Goal: Find specific page/section: Find specific page/section

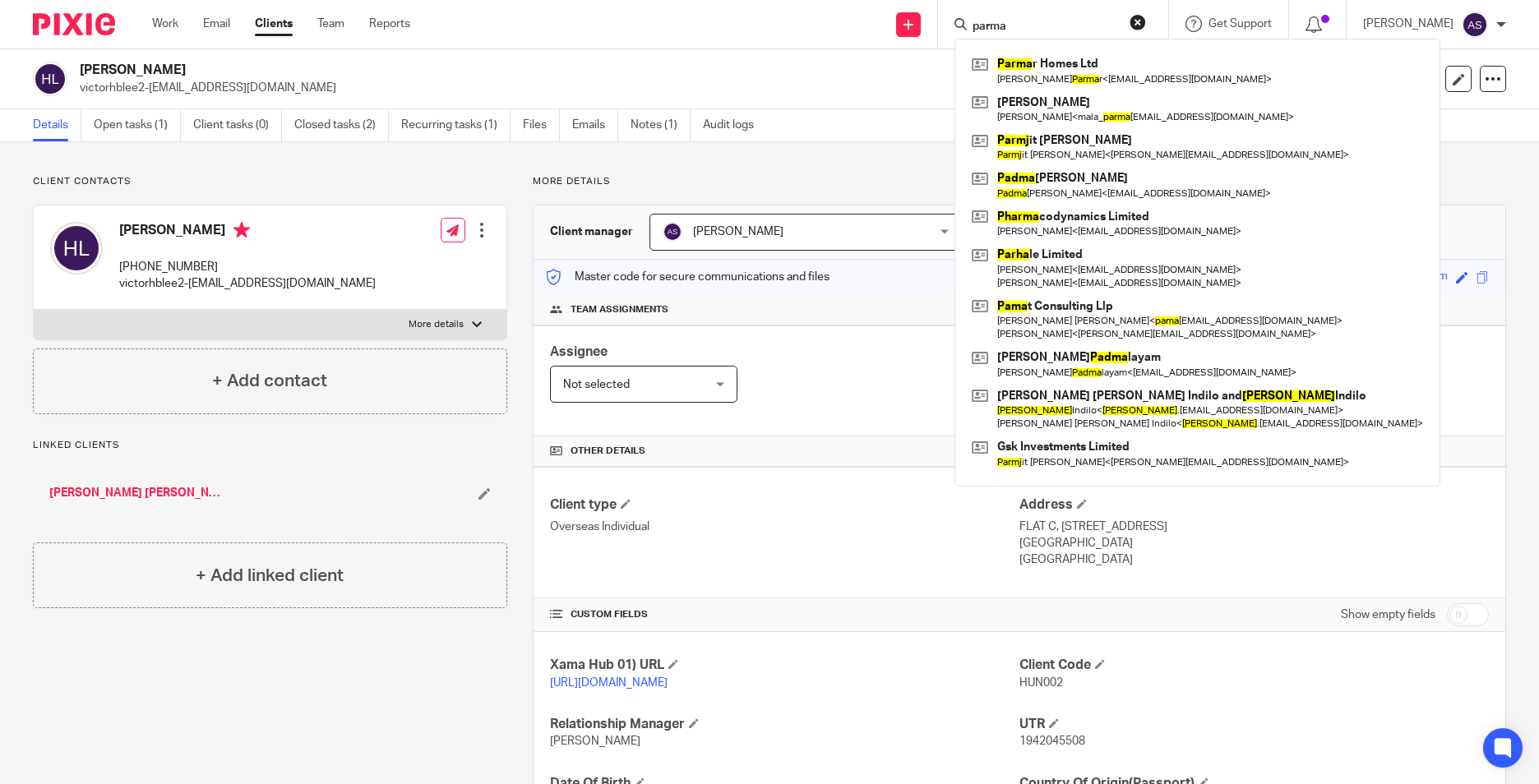
click at [1004, 31] on input "parma" at bounding box center [1044, 26] width 148 height 15
click at [1006, 30] on input "parma" at bounding box center [1044, 26] width 148 height 15
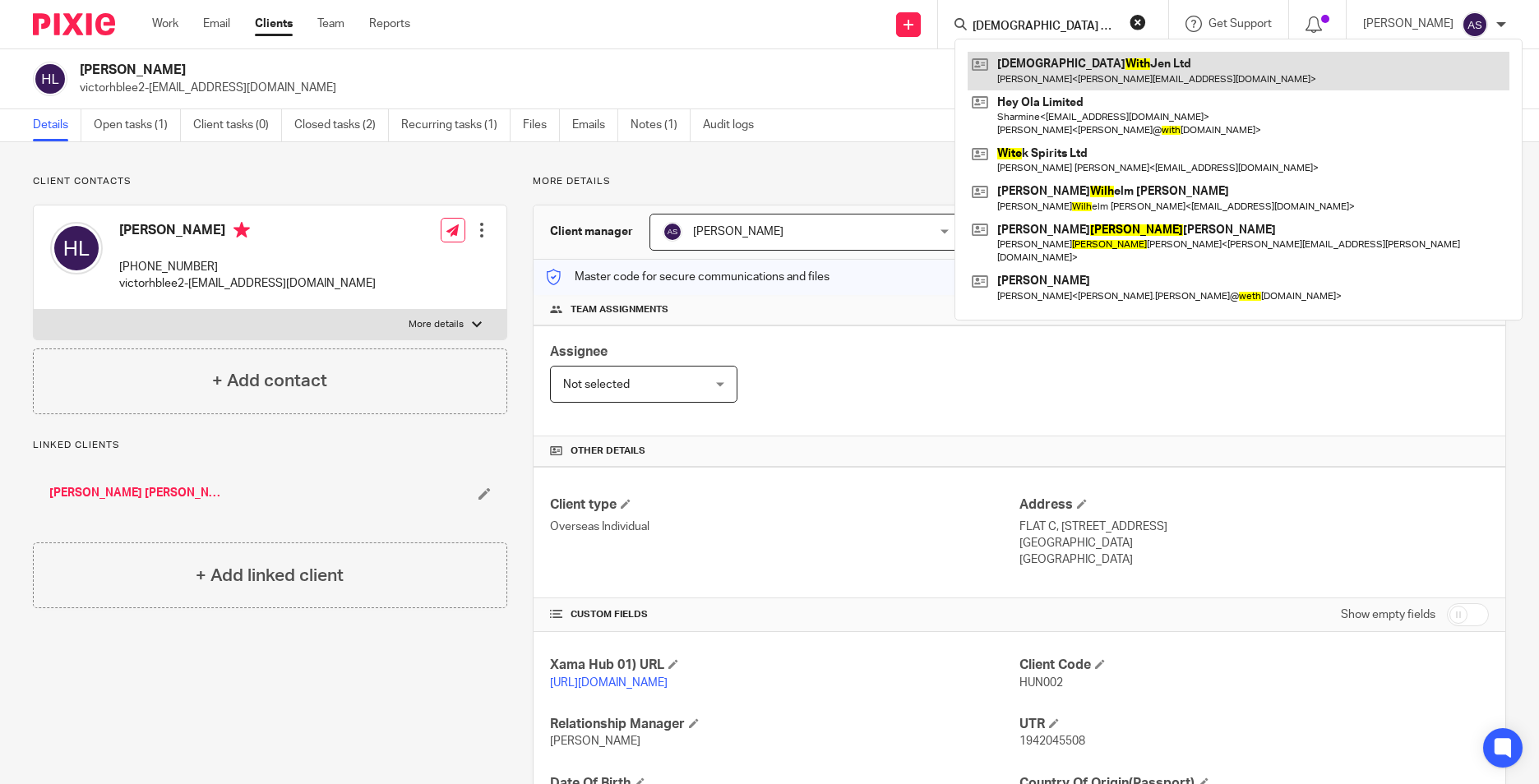
type input "zen with"
click at [1076, 69] on link at bounding box center [1239, 71] width 542 height 38
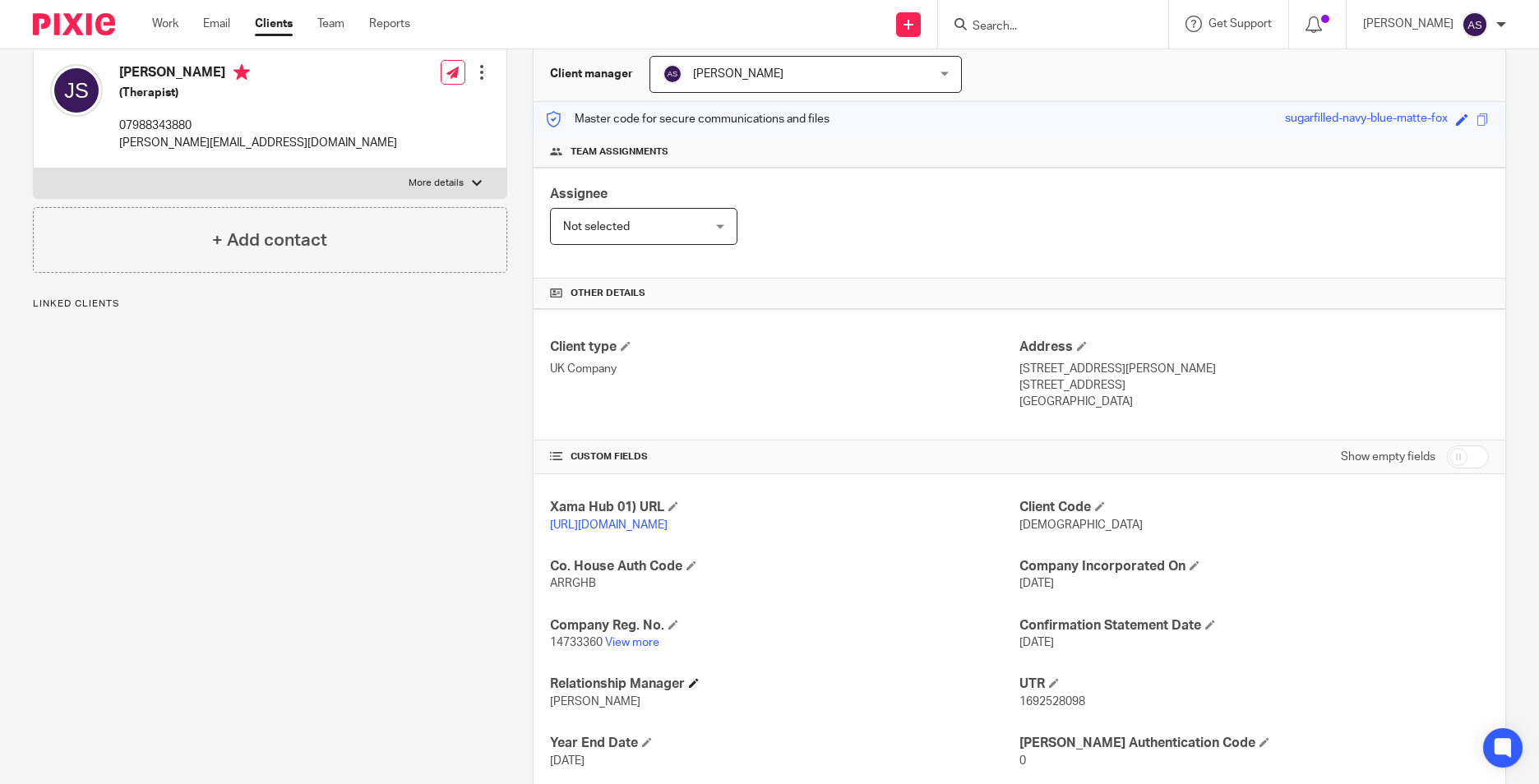
scroll to position [277, 0]
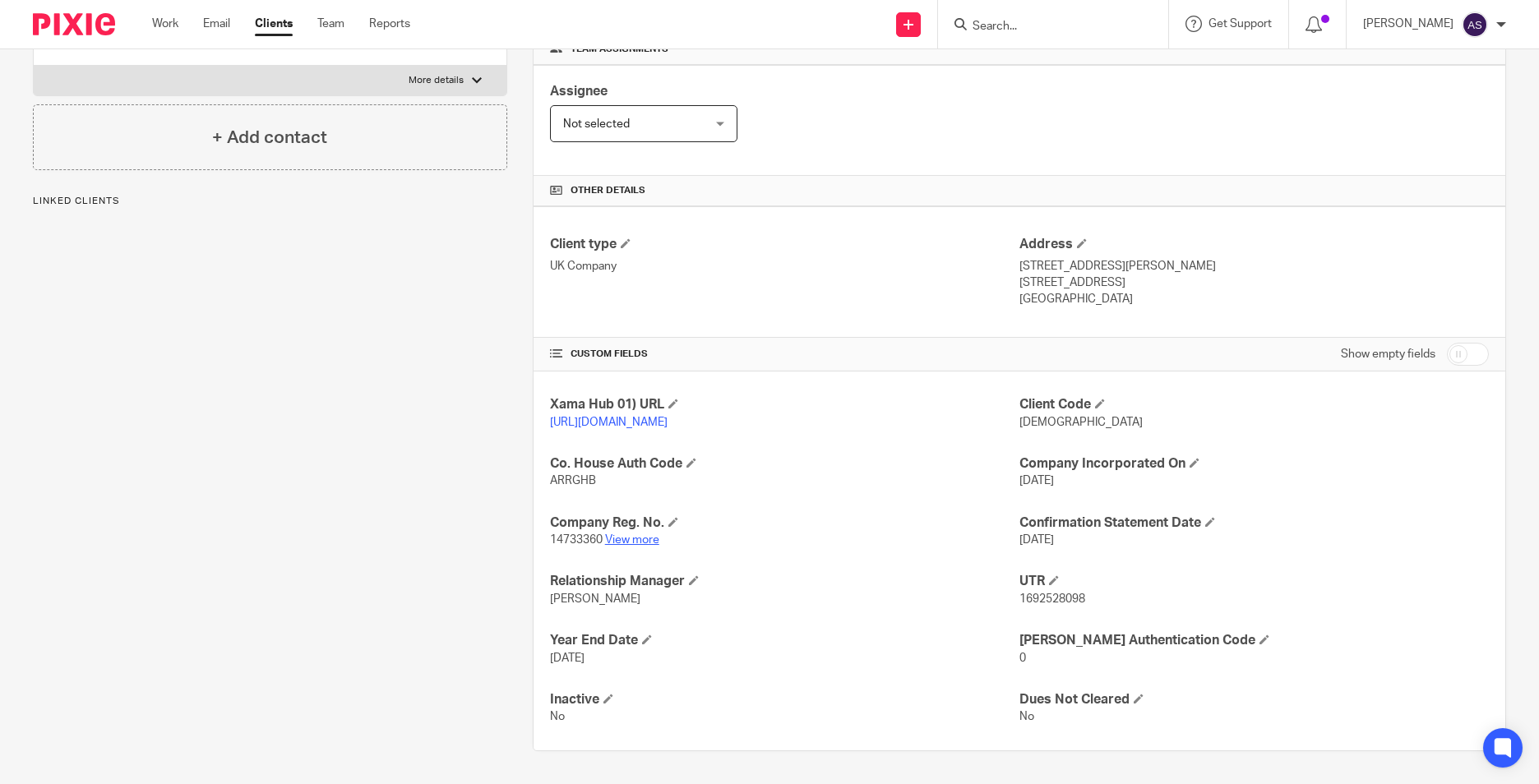
click at [635, 541] on link "View more" at bounding box center [631, 540] width 54 height 12
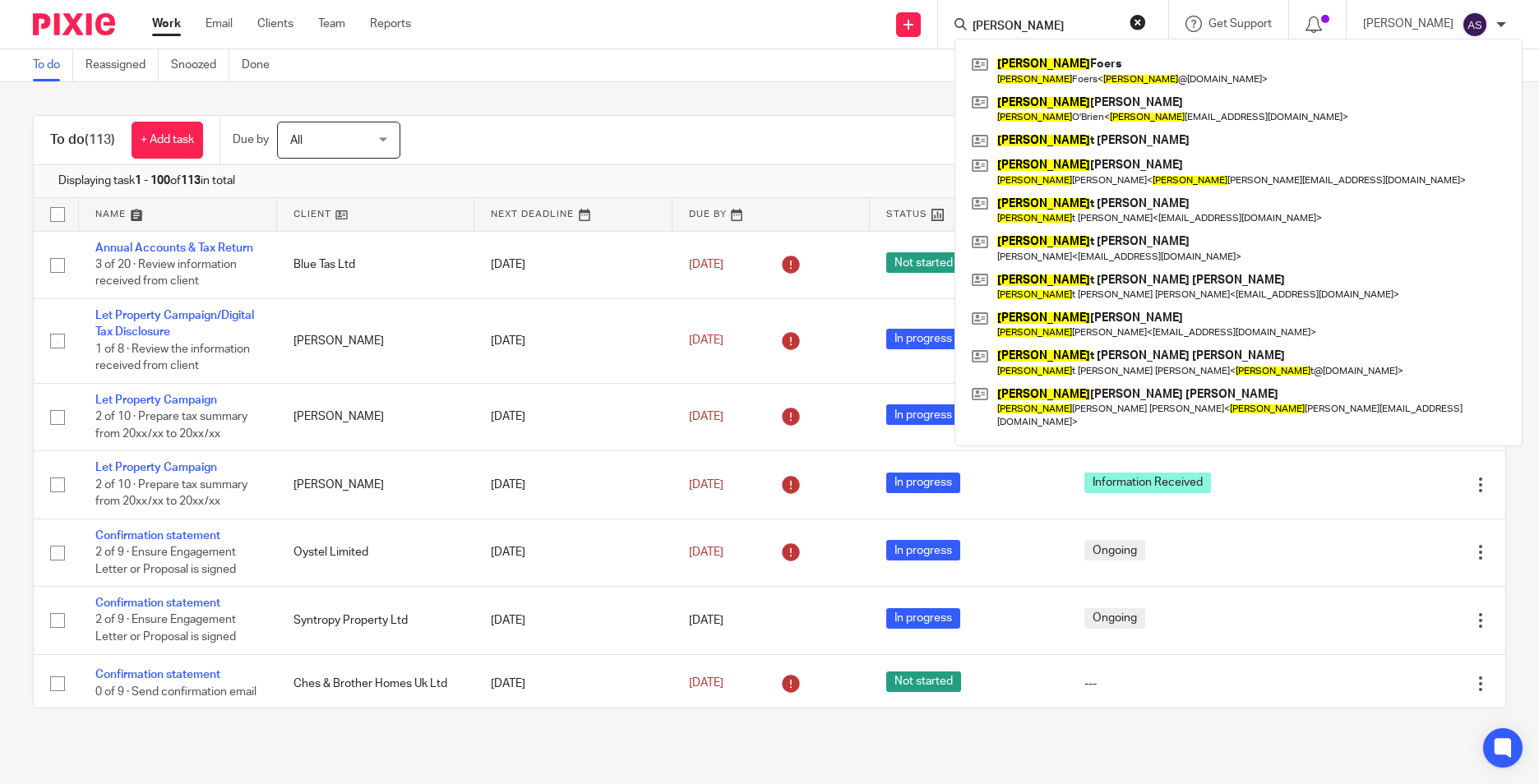
click at [988, 20] on input "[PERSON_NAME]" at bounding box center [1044, 26] width 148 height 15
click at [988, 20] on input "jane" at bounding box center [1044, 26] width 148 height 15
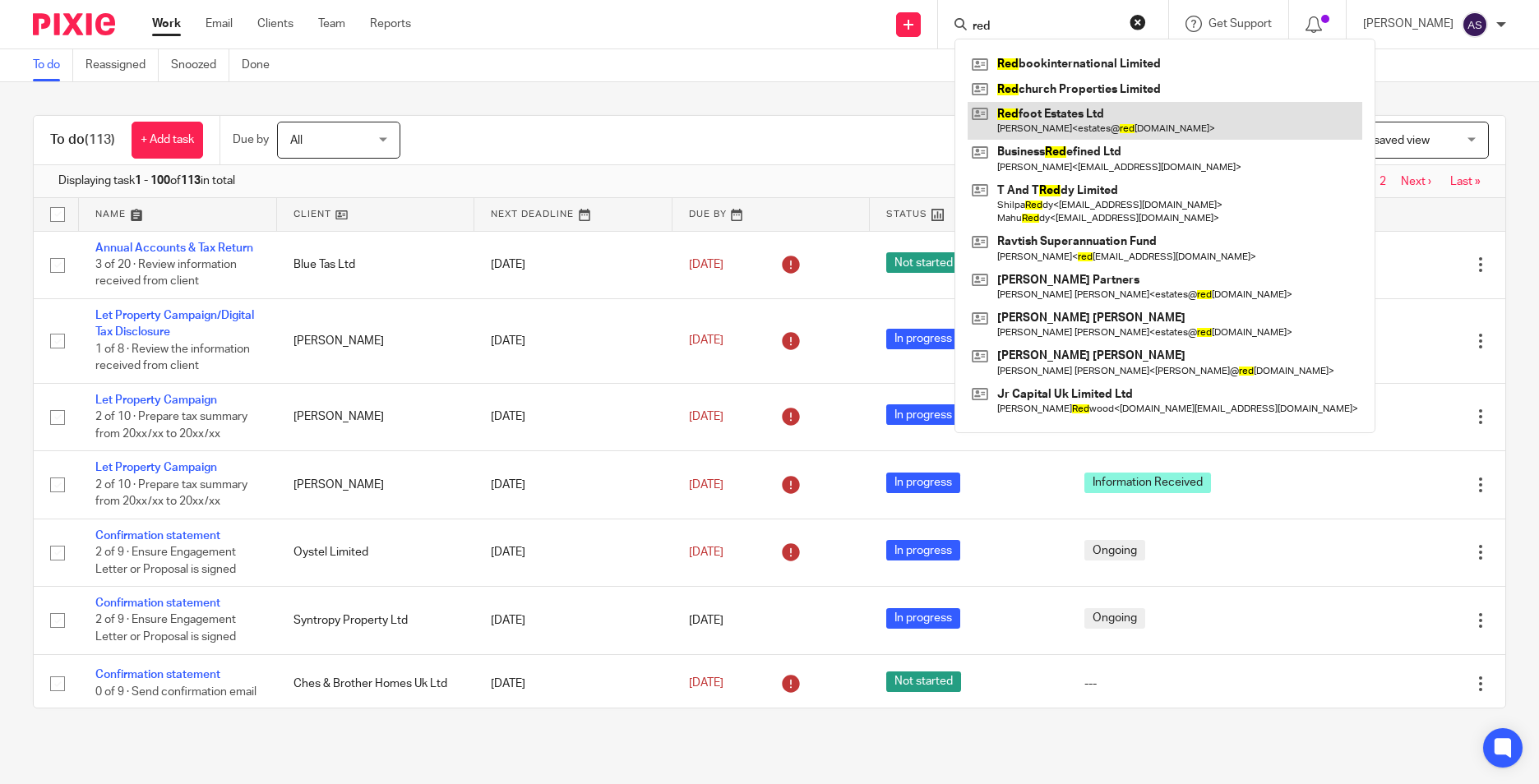
type input "red"
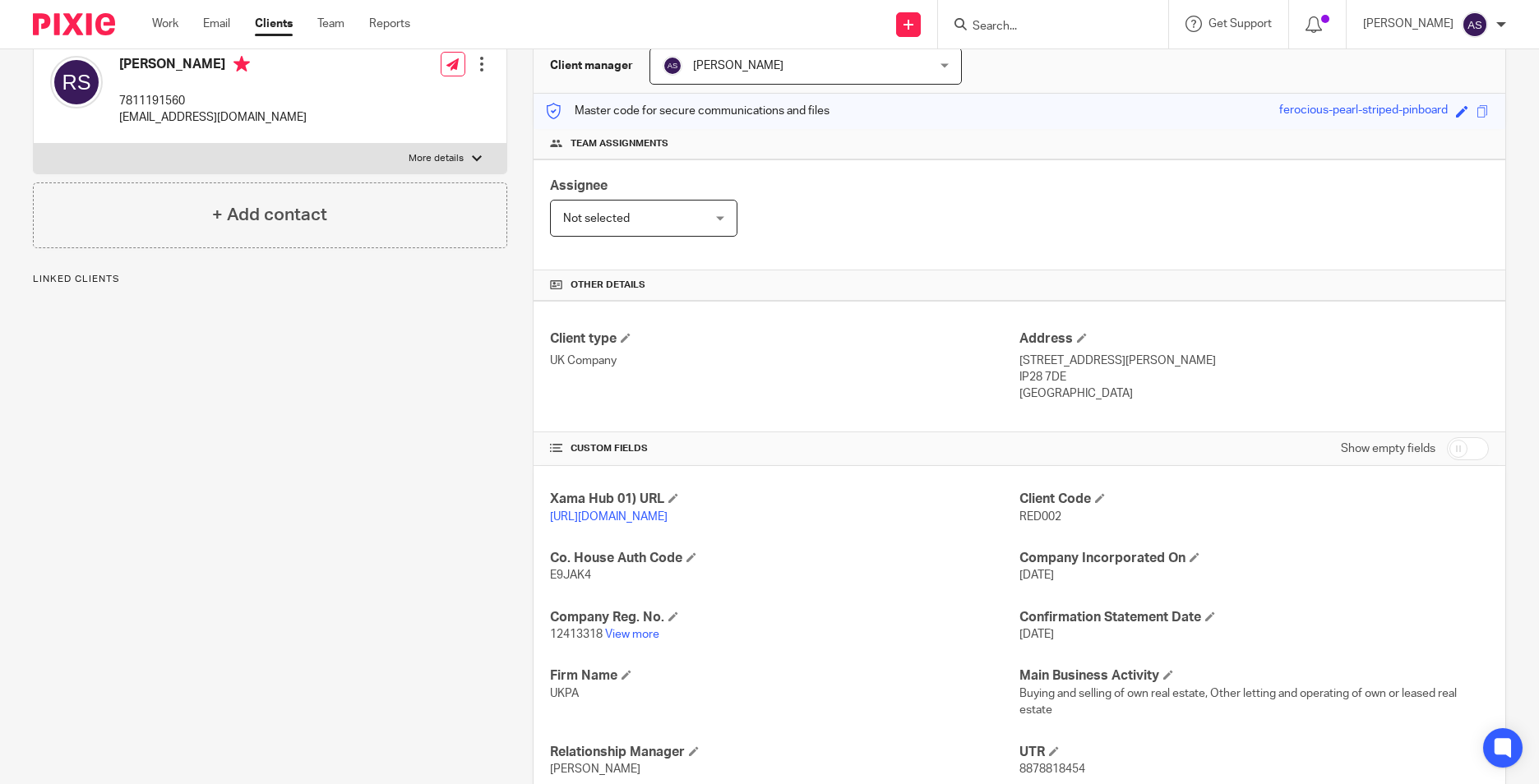
scroll to position [329, 0]
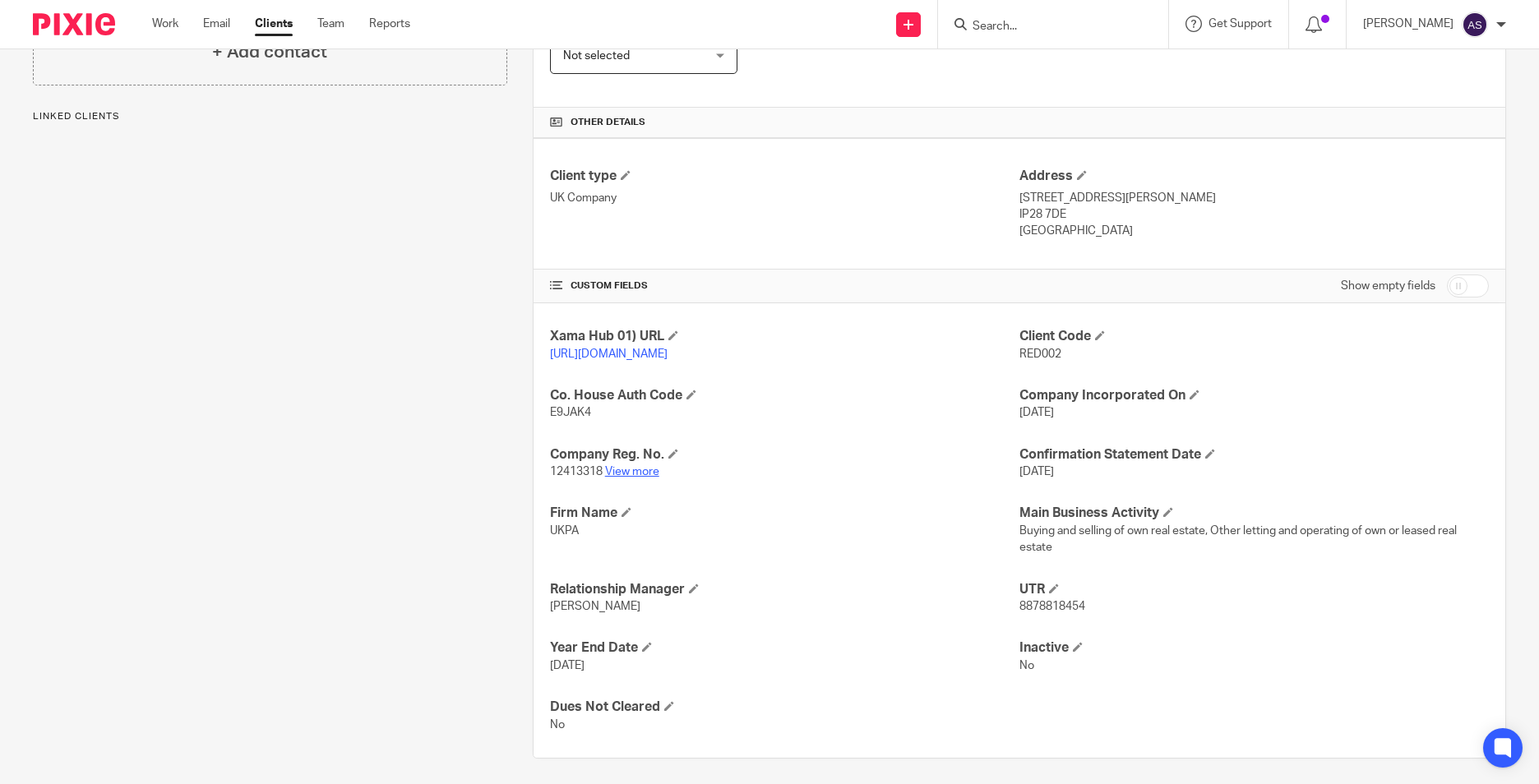
click at [634, 478] on link "View more" at bounding box center [631, 472] width 54 height 12
click at [1010, 20] on input "Search" at bounding box center [1044, 26] width 148 height 15
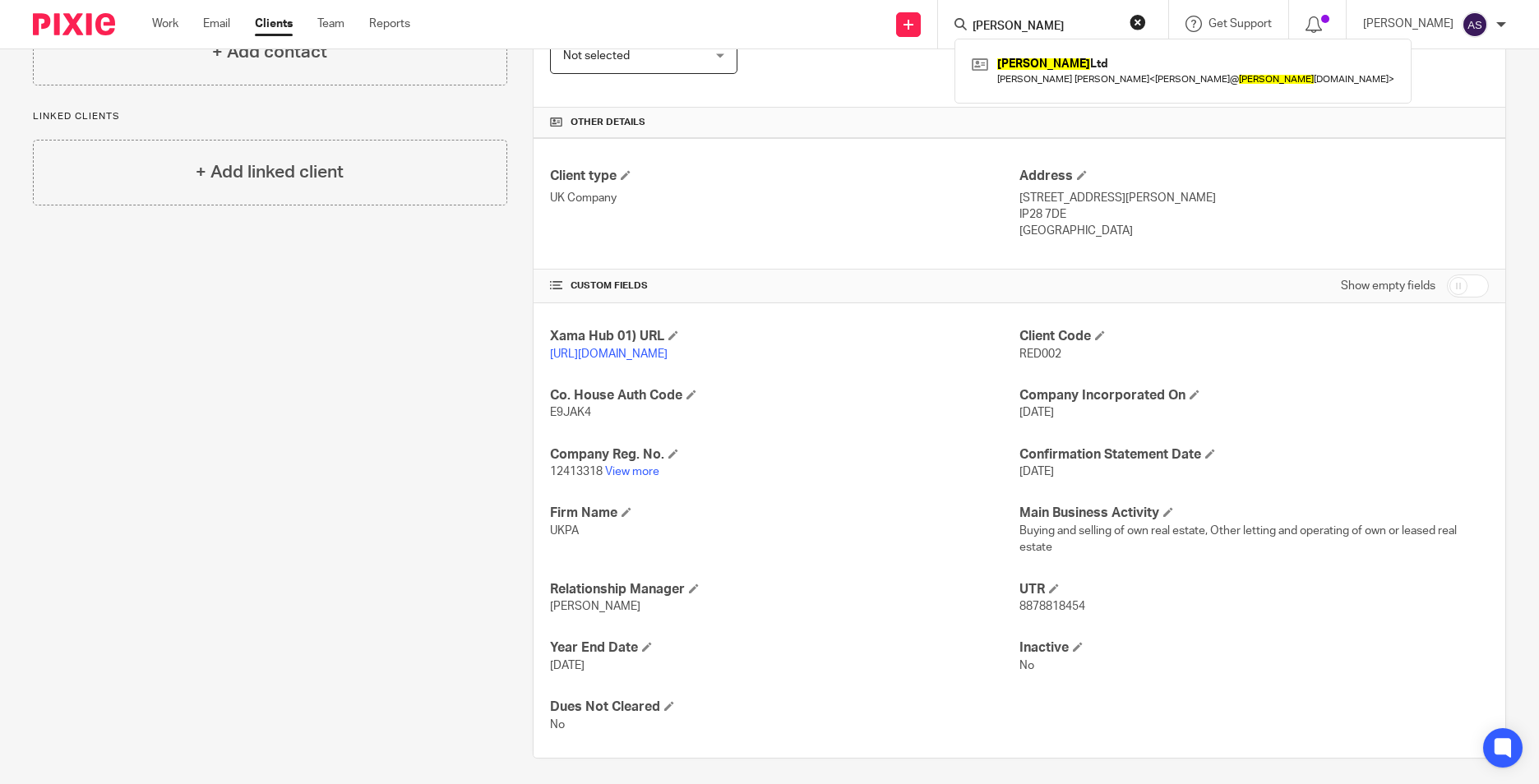
click at [1024, 22] on input "terrence" at bounding box center [1044, 26] width 148 height 15
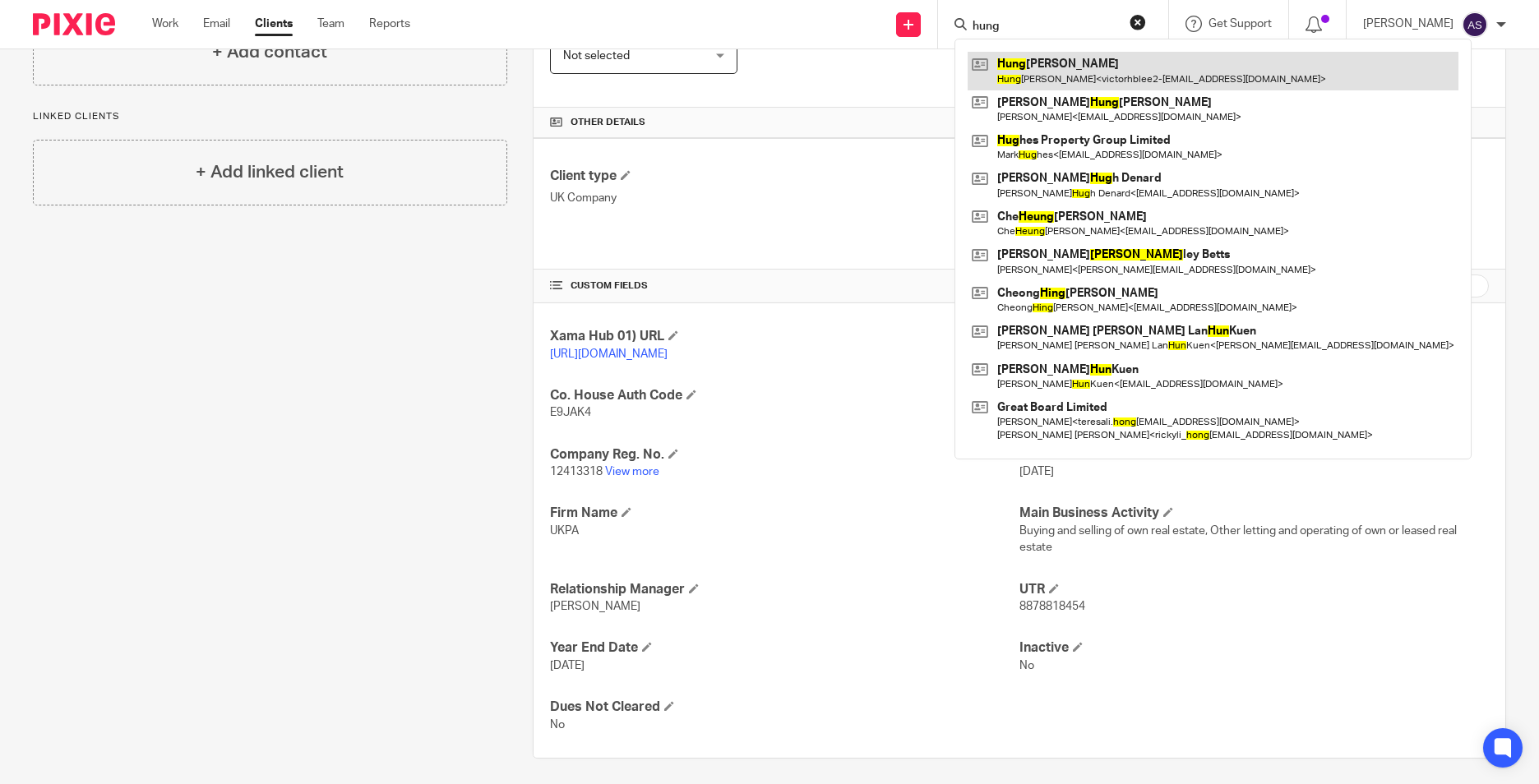
type input "hung"
drag, startPoint x: 1050, startPoint y: 65, endPoint x: 1030, endPoint y: 87, distance: 29.7
click at [998, 96] on link at bounding box center [1213, 109] width 491 height 38
click at [1035, 74] on link at bounding box center [1213, 71] width 491 height 38
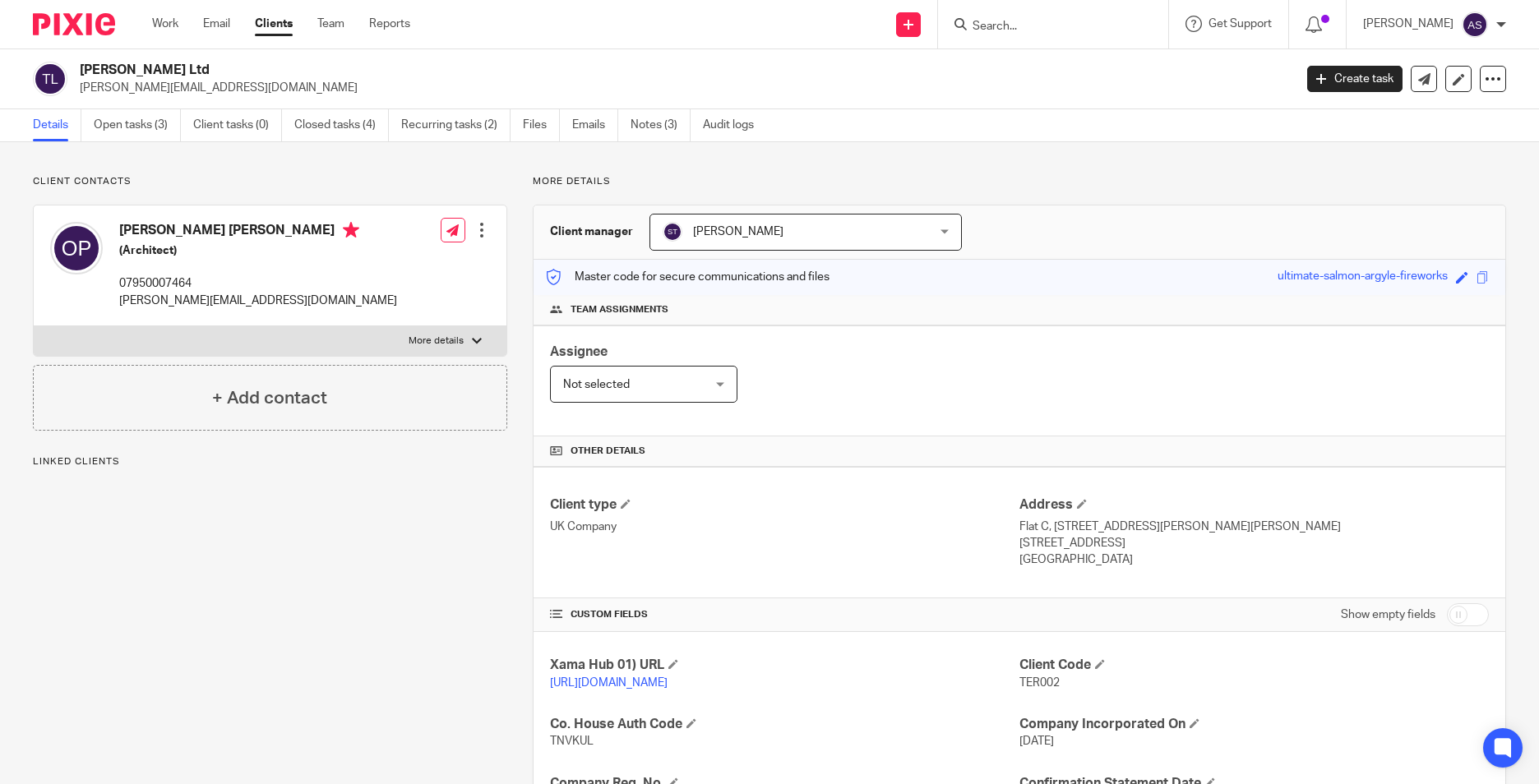
scroll to position [165, 0]
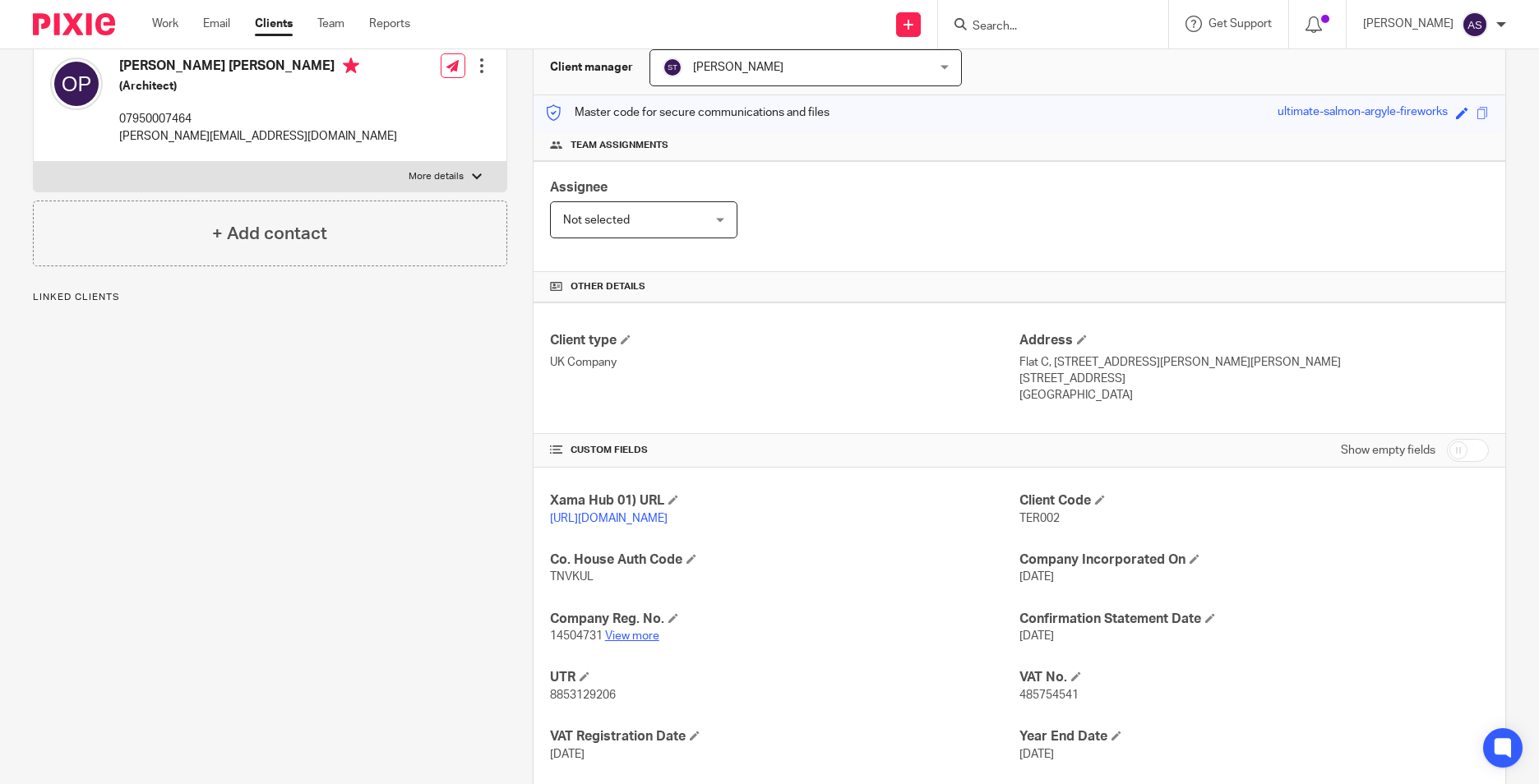
click at [627, 642] on link "View more" at bounding box center [631, 636] width 54 height 12
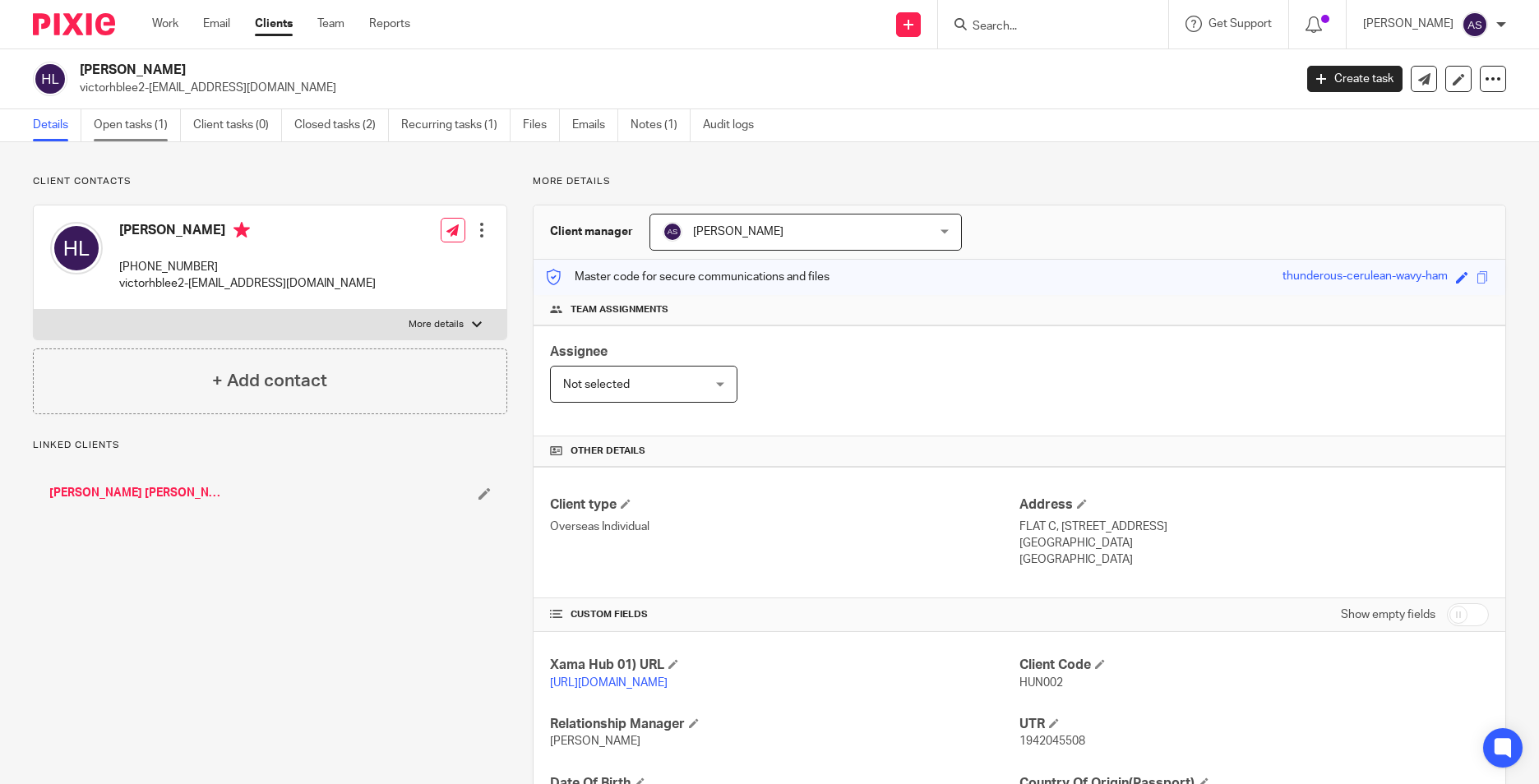
click at [149, 123] on link "Open tasks (1)" at bounding box center [136, 125] width 87 height 32
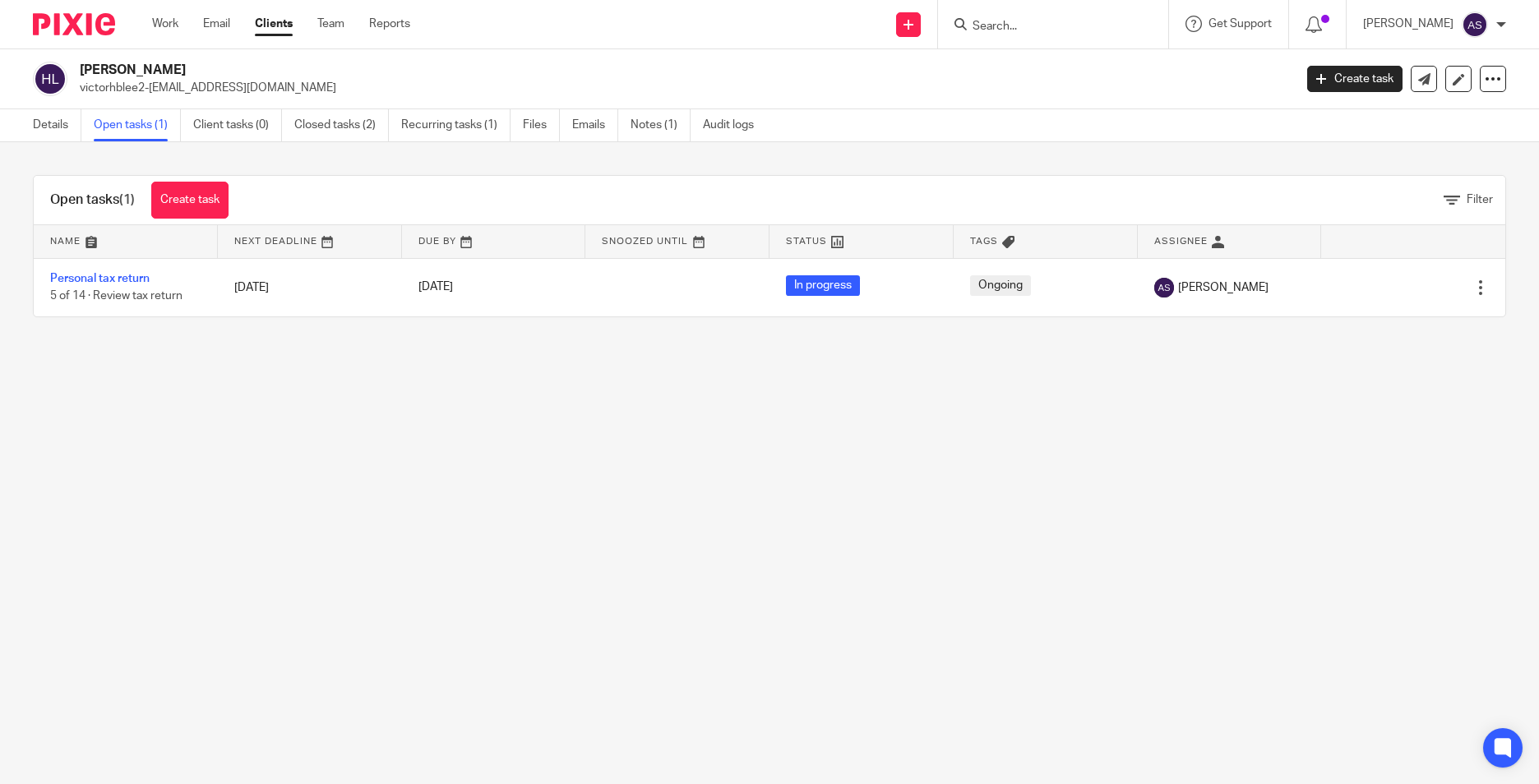
click at [1003, 26] on input "Search" at bounding box center [1044, 26] width 148 height 15
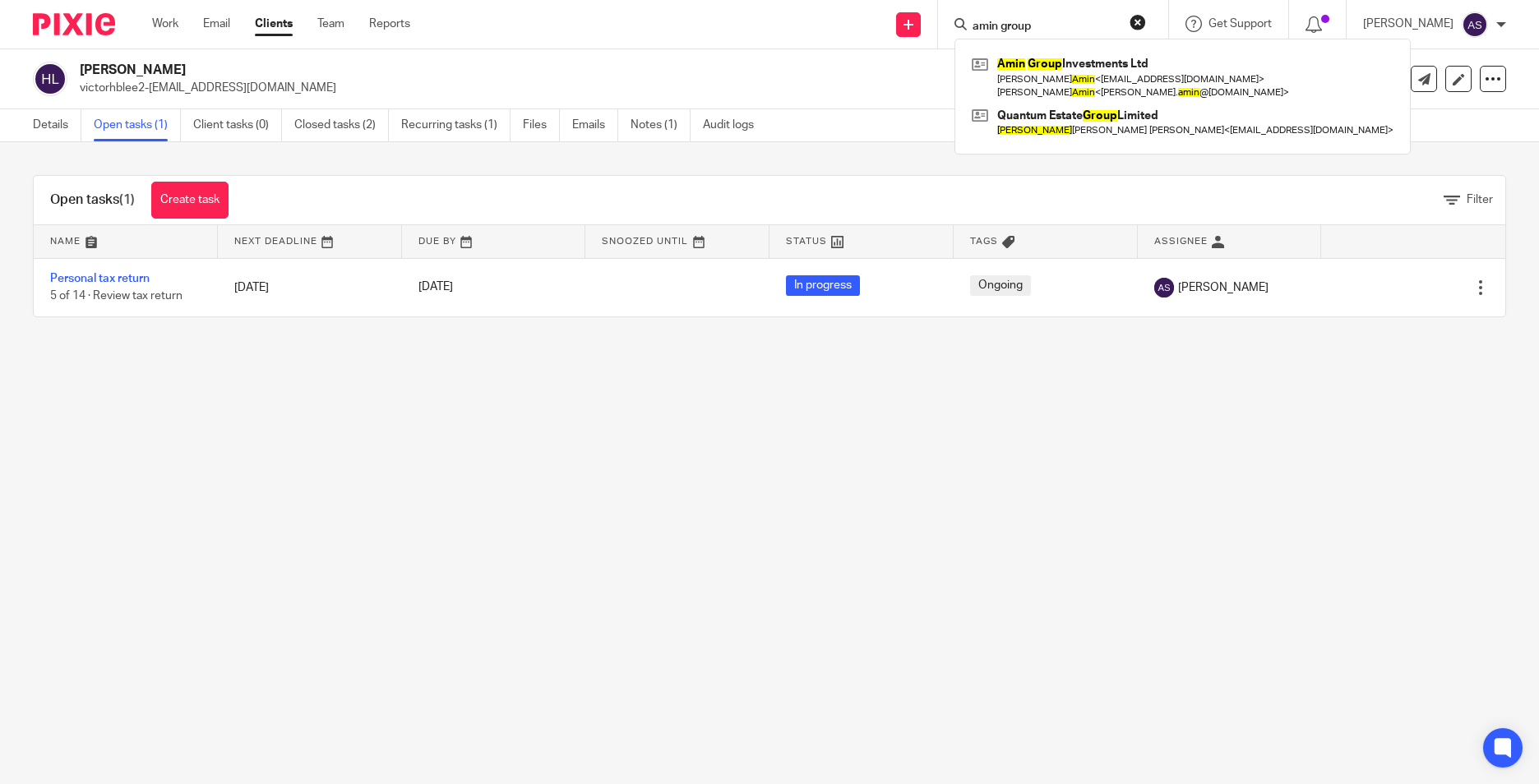
type input "amin group"
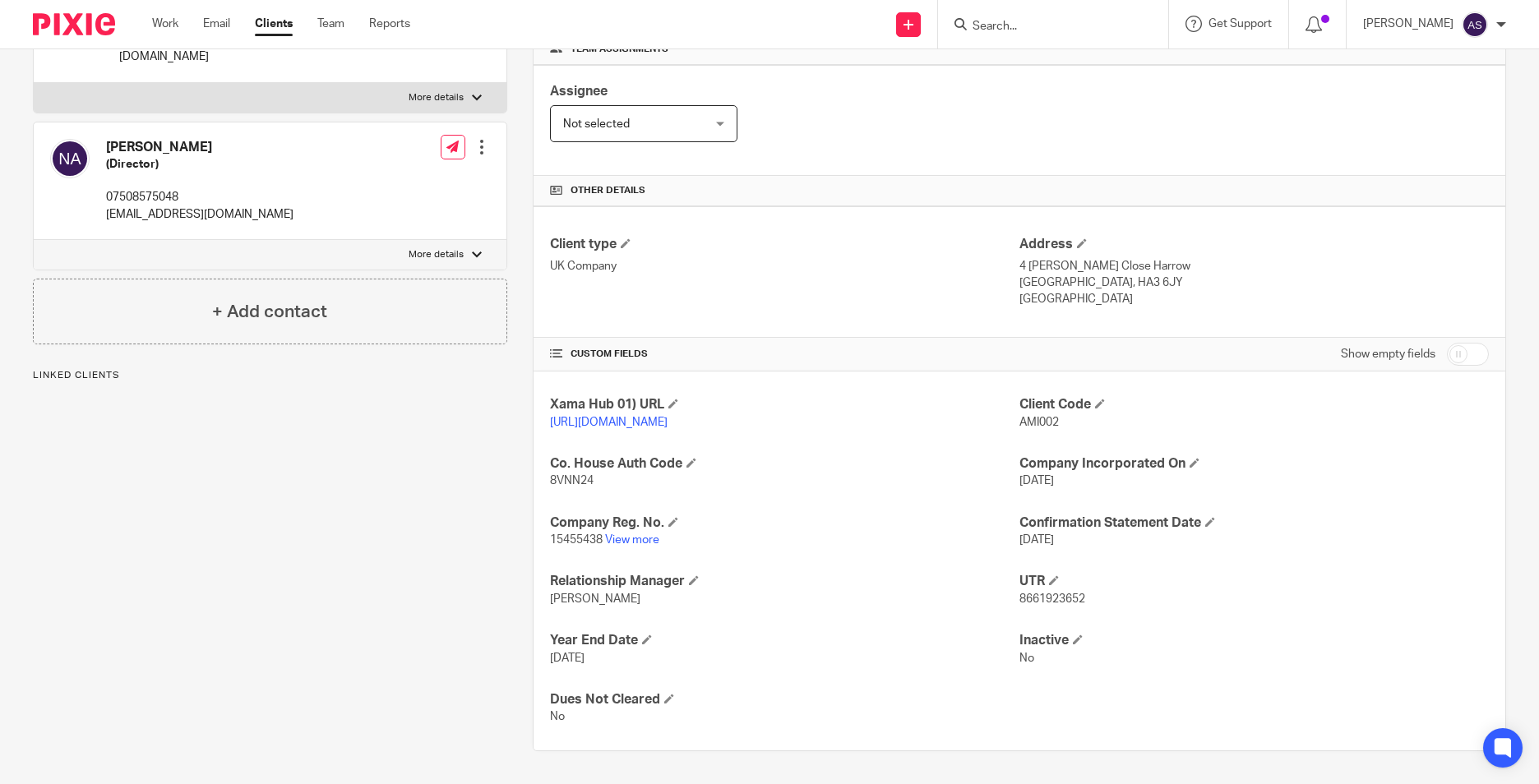
scroll to position [277, 0]
click at [620, 539] on link "View more" at bounding box center [631, 540] width 54 height 12
